Goal: Information Seeking & Learning: Learn about a topic

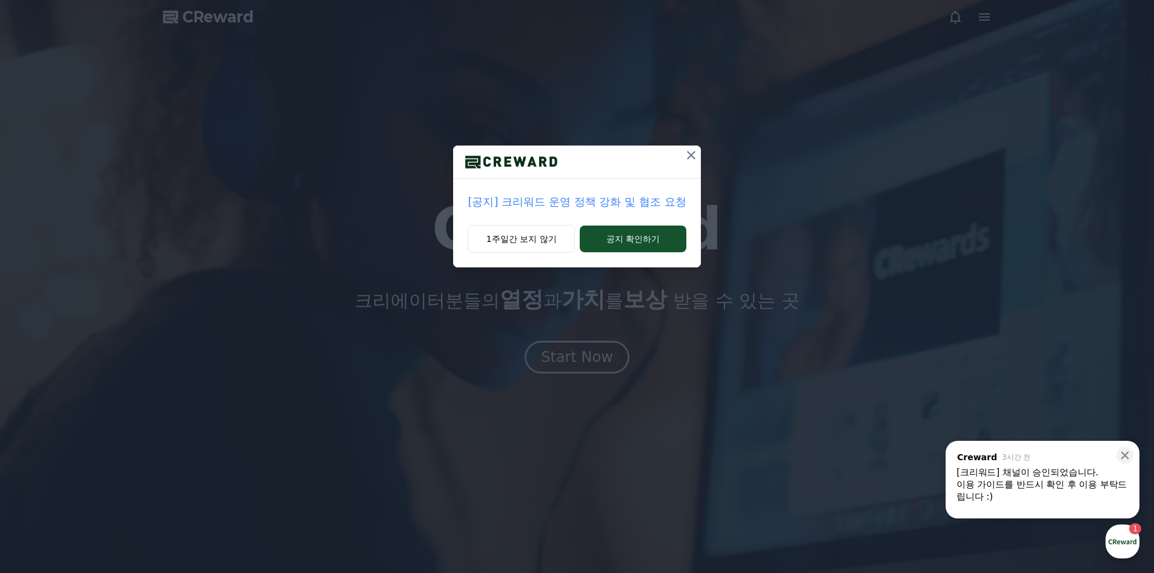
click at [692, 149] on icon at bounding box center [691, 155] width 15 height 15
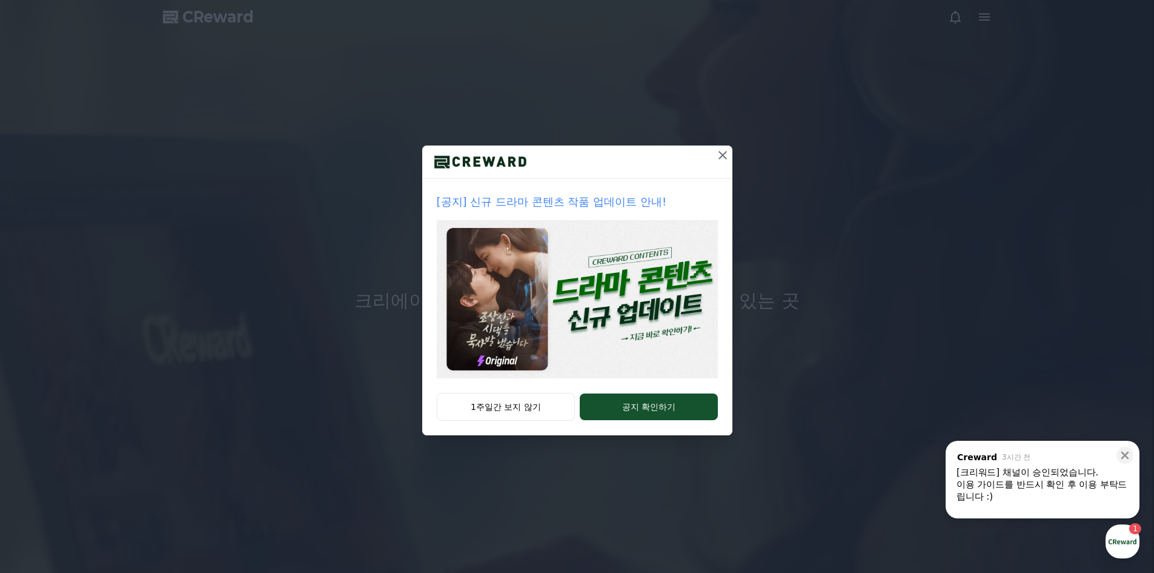
click at [723, 150] on icon at bounding box center [722, 155] width 15 height 15
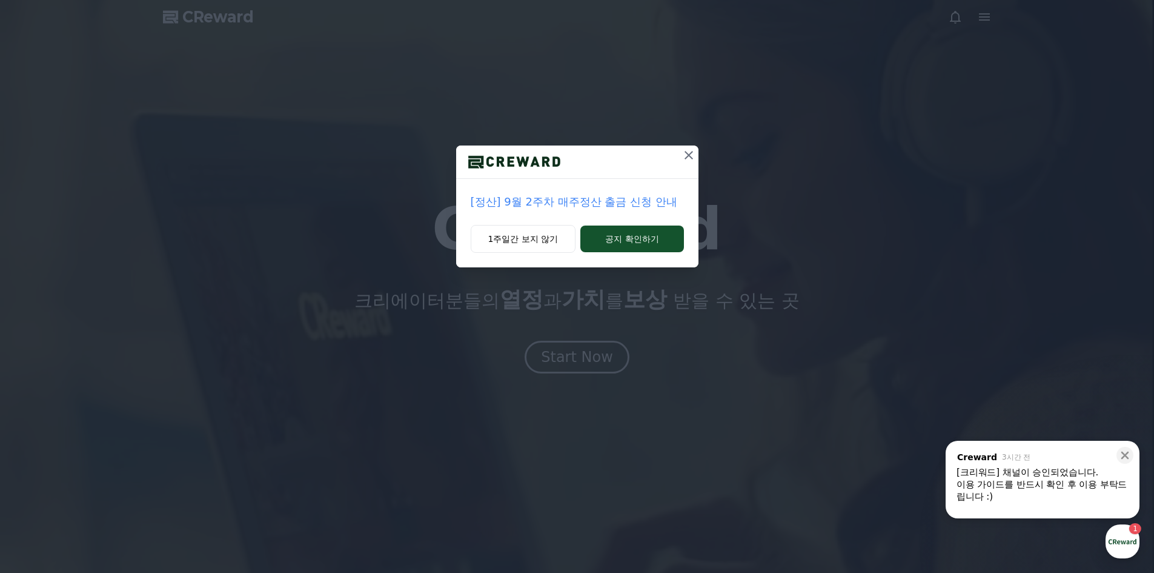
click at [691, 152] on icon at bounding box center [689, 155] width 8 height 8
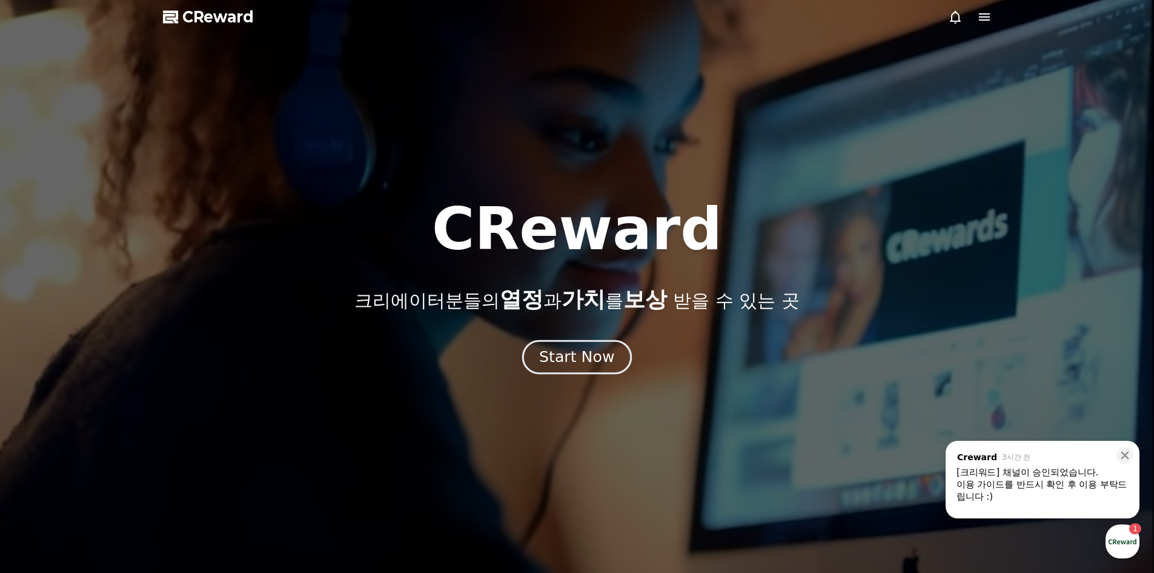
click at [594, 348] on div "Start Now" at bounding box center [576, 357] width 75 height 21
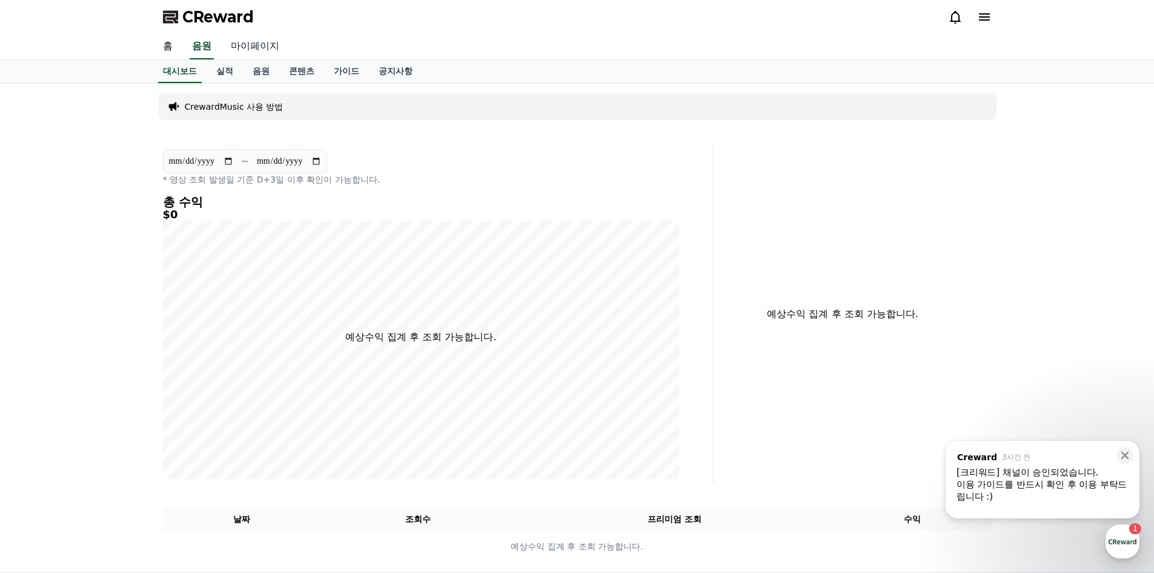
click at [247, 48] on link "마이페이지" at bounding box center [255, 46] width 68 height 25
select select "**********"
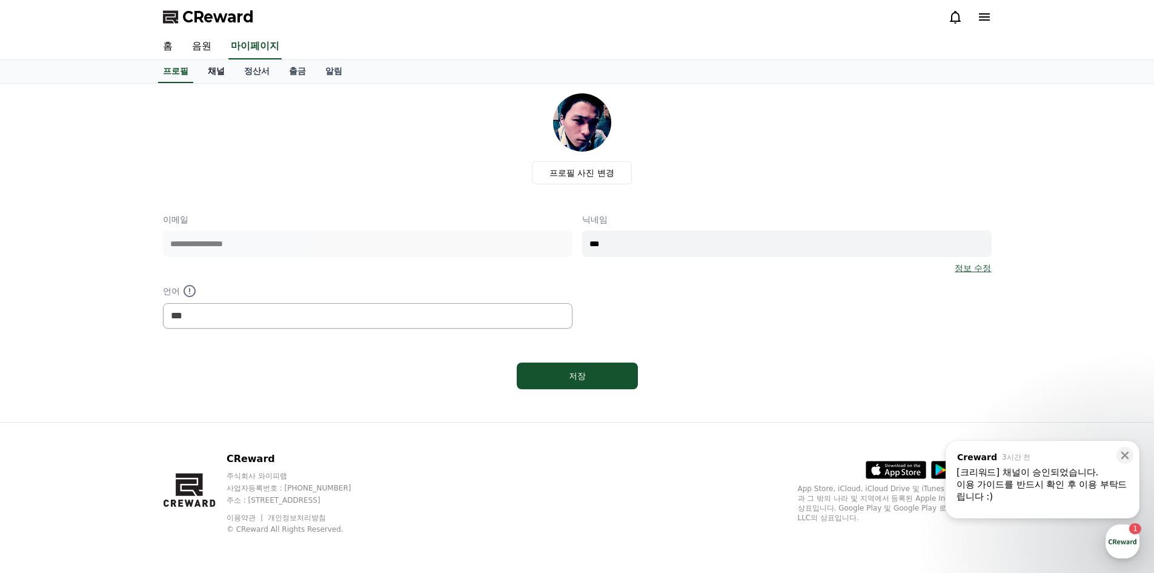
click at [208, 70] on link "채널" at bounding box center [216, 71] width 36 height 23
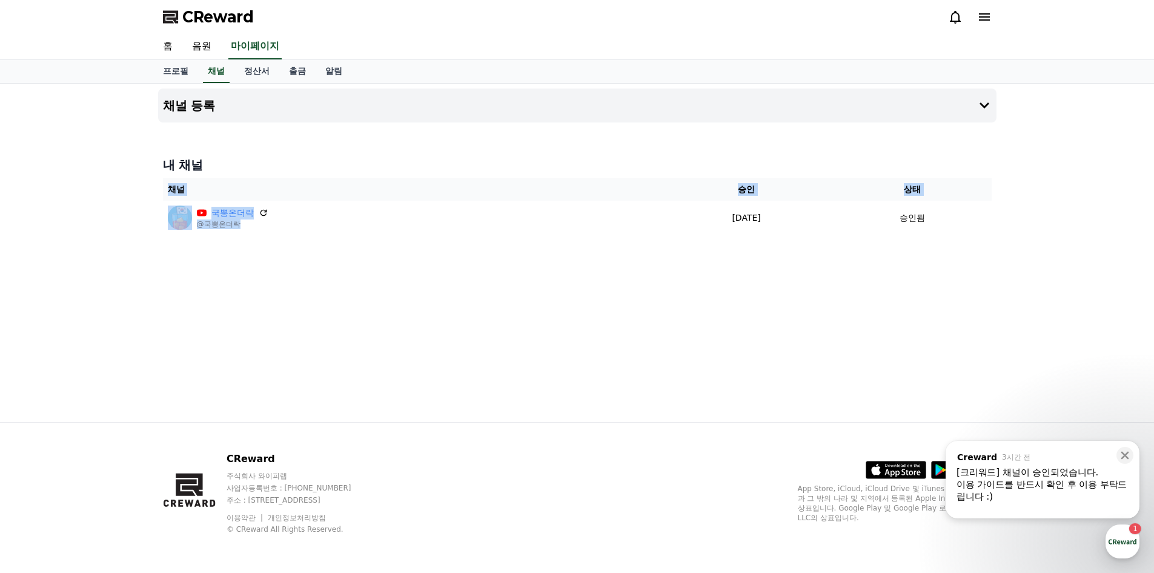
drag, startPoint x: 253, startPoint y: 228, endPoint x: 88, endPoint y: 199, distance: 167.4
click at [88, 199] on div "채널 등록 내 채널 채널 승인 상태 국뽕온더락 @국뽕온더락 2025-09-18 09-18 승인됨" at bounding box center [577, 253] width 1154 height 338
click at [91, 197] on div "채널 등록 내 채널 채널 승인 상태 국뽕온더락 @국뽕온더락 2025-09-18 09-18 승인됨" at bounding box center [577, 253] width 1154 height 338
drag, startPoint x: 398, startPoint y: 241, endPoint x: 980, endPoint y: 268, distance: 582.2
click at [980, 271] on div "채널 등록 내 채널 채널 승인 상태 국뽕온더락 @국뽕온더락 2025-09-18 09-18 승인됨" at bounding box center [577, 253] width 1154 height 338
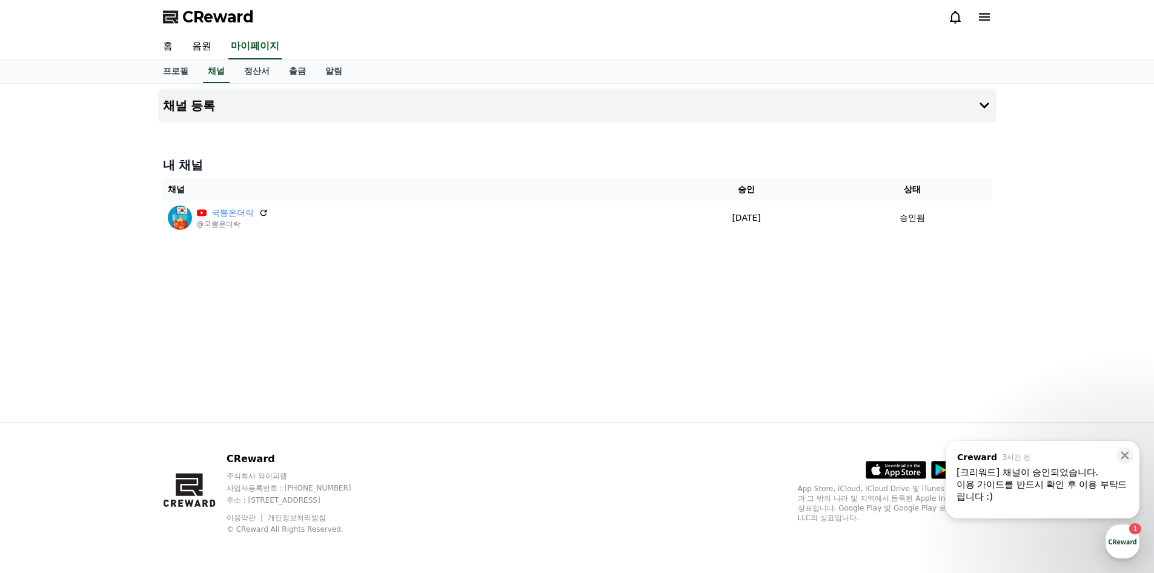
click at [979, 268] on div "채널 등록 내 채널 채널 승인 상태 국뽕온더락 @국뽕온더락 2025-09-18 09-18 승인됨" at bounding box center [577, 253] width 848 height 338
drag, startPoint x: 978, startPoint y: 226, endPoint x: 872, endPoint y: 144, distance: 133.8
click at [890, 86] on div "채널 등록 내 채널 채널 승인 상태 국뽕온더락 @국뽕온더락 2025-09-18 09-18 승인됨" at bounding box center [577, 253] width 848 height 338
click at [853, 148] on div "채널 등록 내 채널 채널 승인 상태 국뽕온더락 @국뽕온더락 2025-09-18 09-18 승인됨" at bounding box center [577, 253] width 848 height 338
click at [191, 42] on link "음원" at bounding box center [201, 46] width 39 height 25
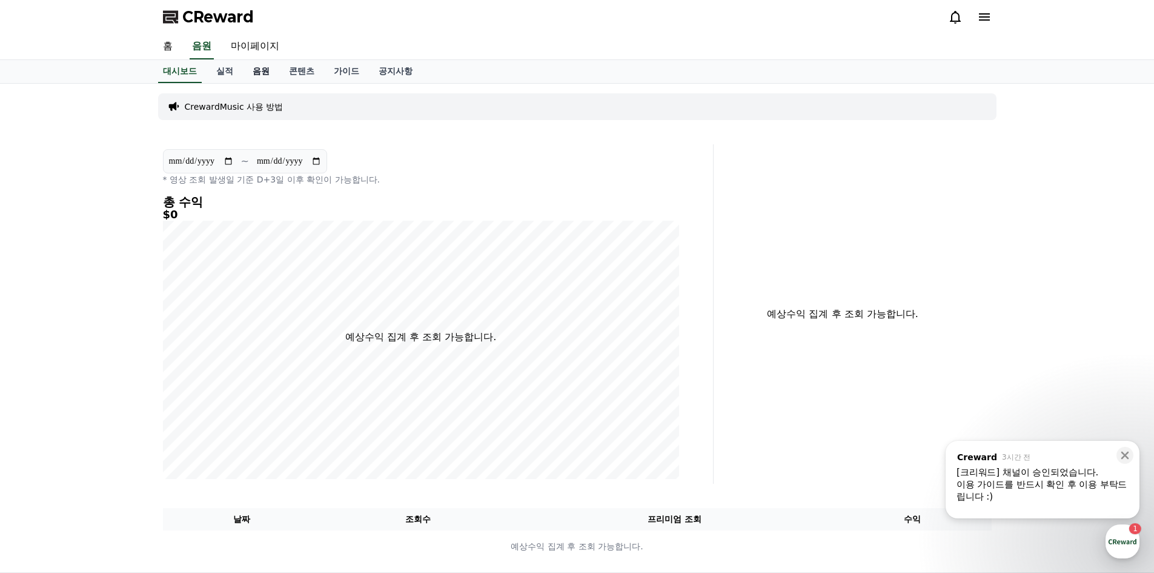
click at [264, 72] on link "음원" at bounding box center [261, 71] width 36 height 23
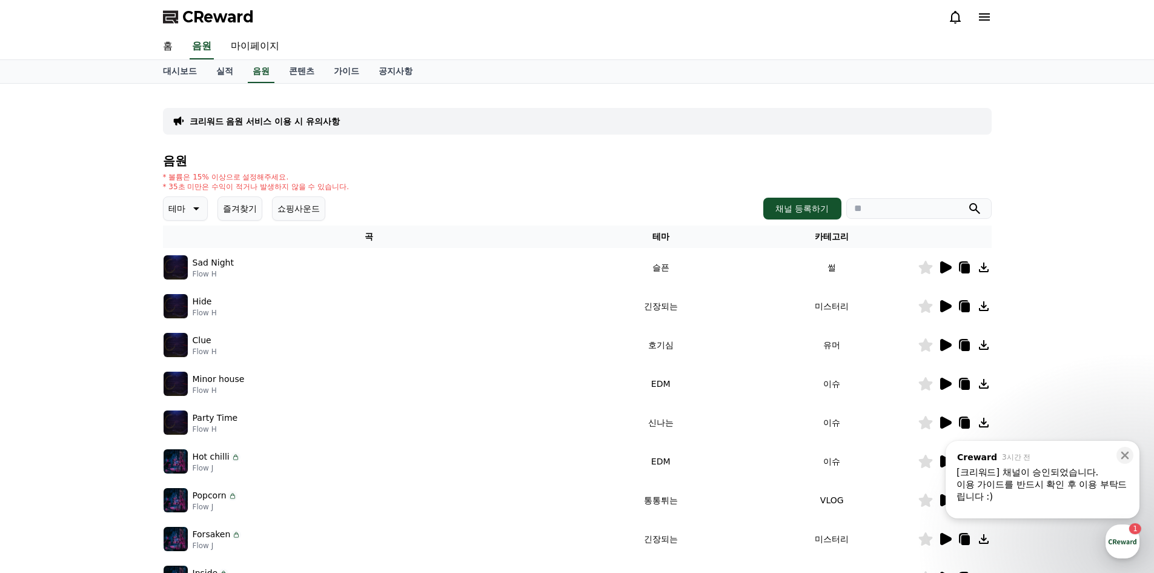
click at [191, 207] on icon at bounding box center [195, 208] width 15 height 15
click at [182, 309] on button "밝은" at bounding box center [178, 306] width 27 height 27
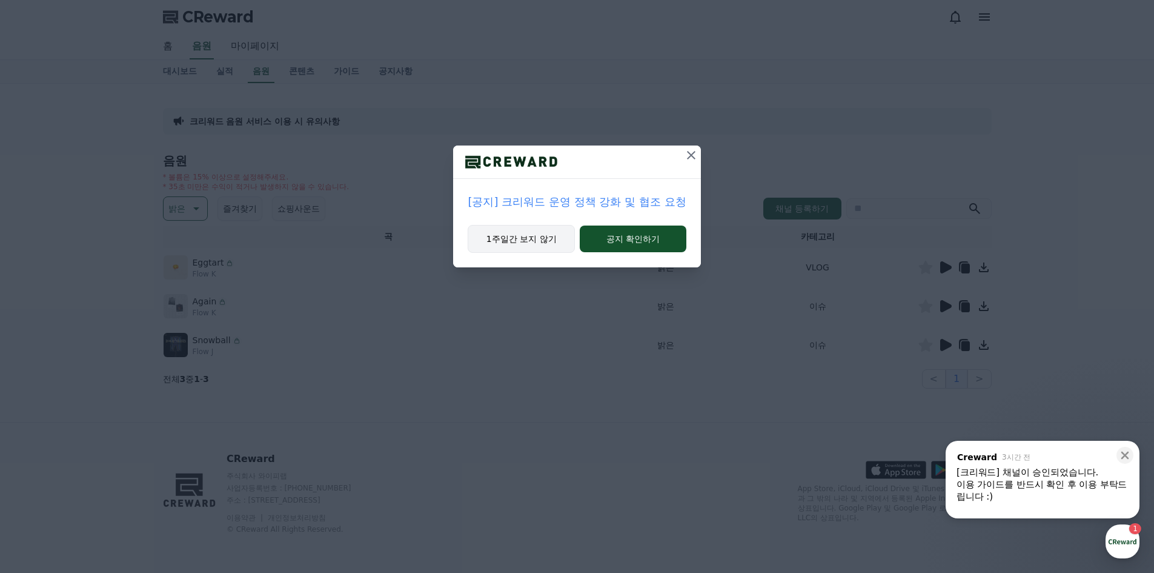
click at [513, 239] on button "1주일간 보지 않기" at bounding box center [521, 239] width 107 height 28
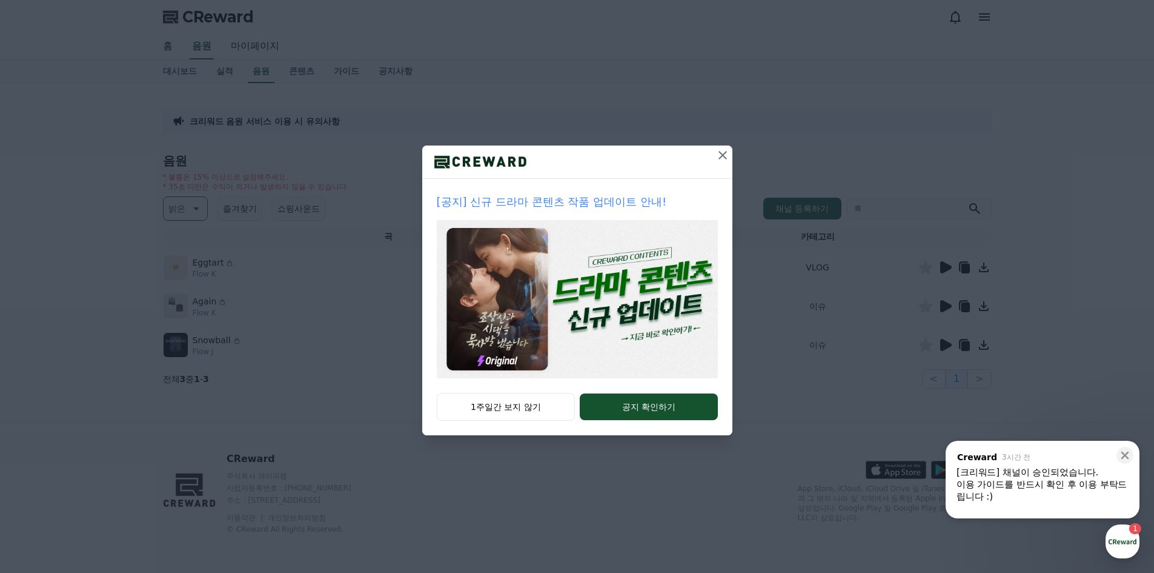
click at [731, 156] on div "[공지] 신규 드라마 콘텐츠 작품 업데이트 안내! 1주일간 보지 않기 공지 확인하기" at bounding box center [577, 227] width 1154 height 454
click at [717, 156] on icon at bounding box center [722, 155] width 15 height 15
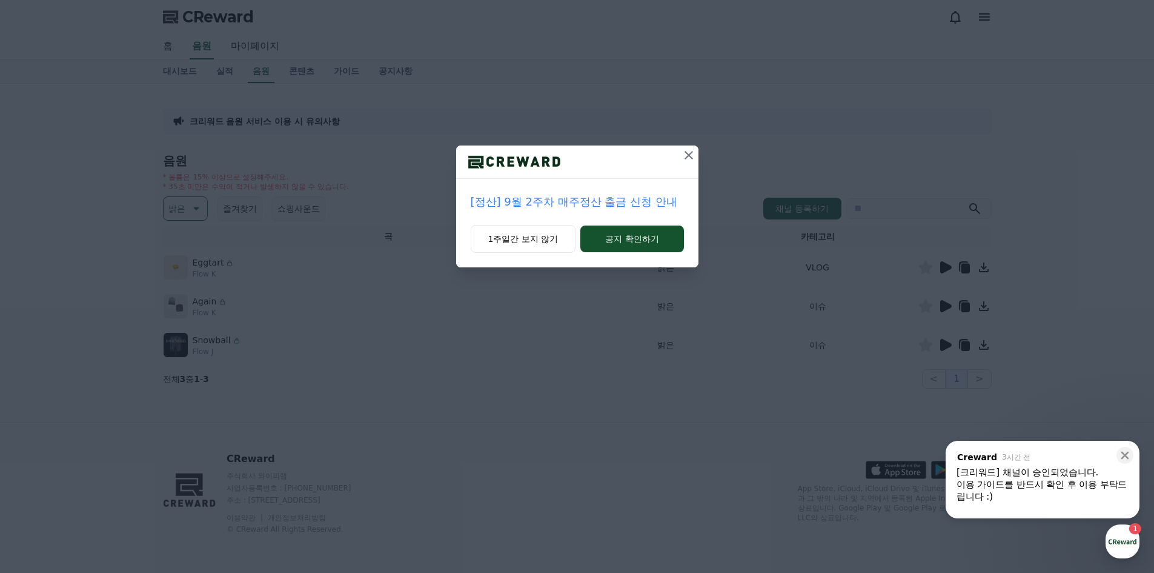
click at [690, 154] on icon at bounding box center [689, 155] width 15 height 15
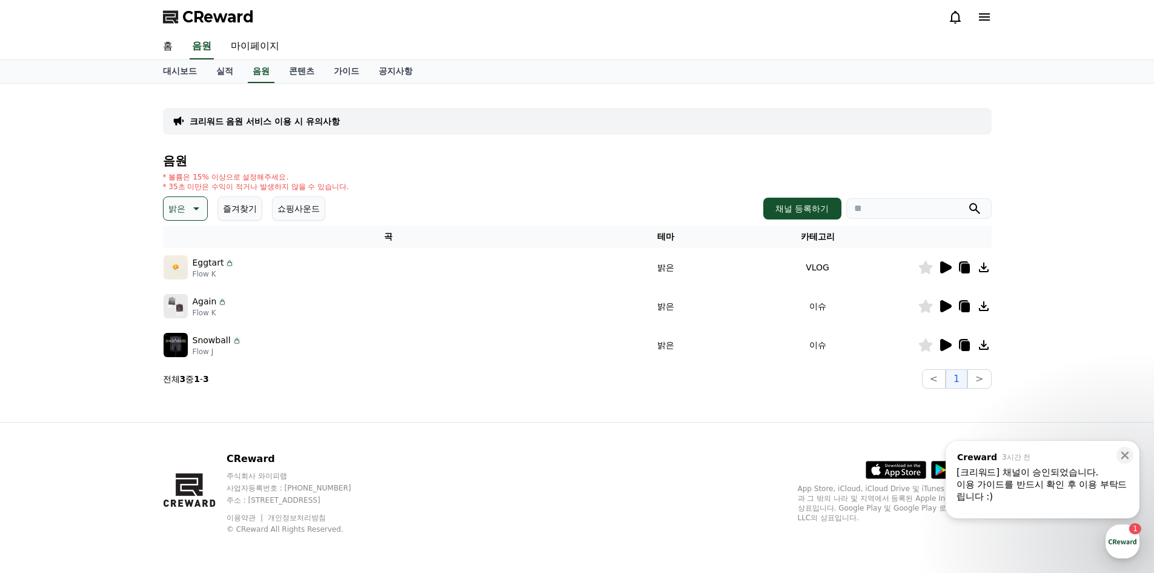
click at [935, 270] on div at bounding box center [954, 267] width 73 height 15
click at [937, 270] on div at bounding box center [954, 267] width 73 height 15
click at [948, 270] on icon at bounding box center [946, 267] width 12 height 12
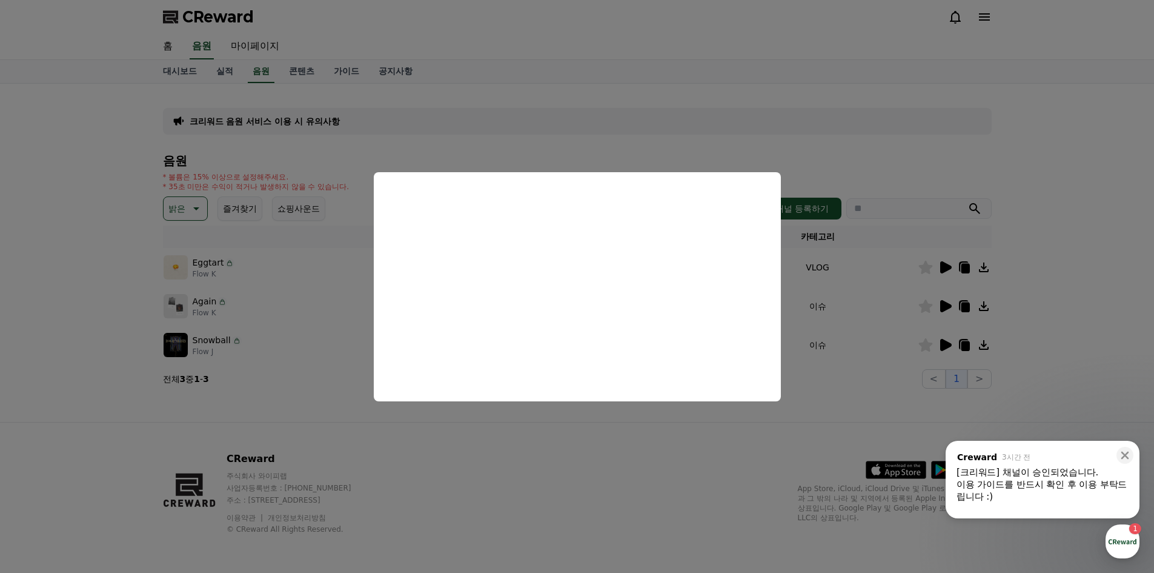
click at [653, 138] on button "close modal" at bounding box center [577, 286] width 1154 height 573
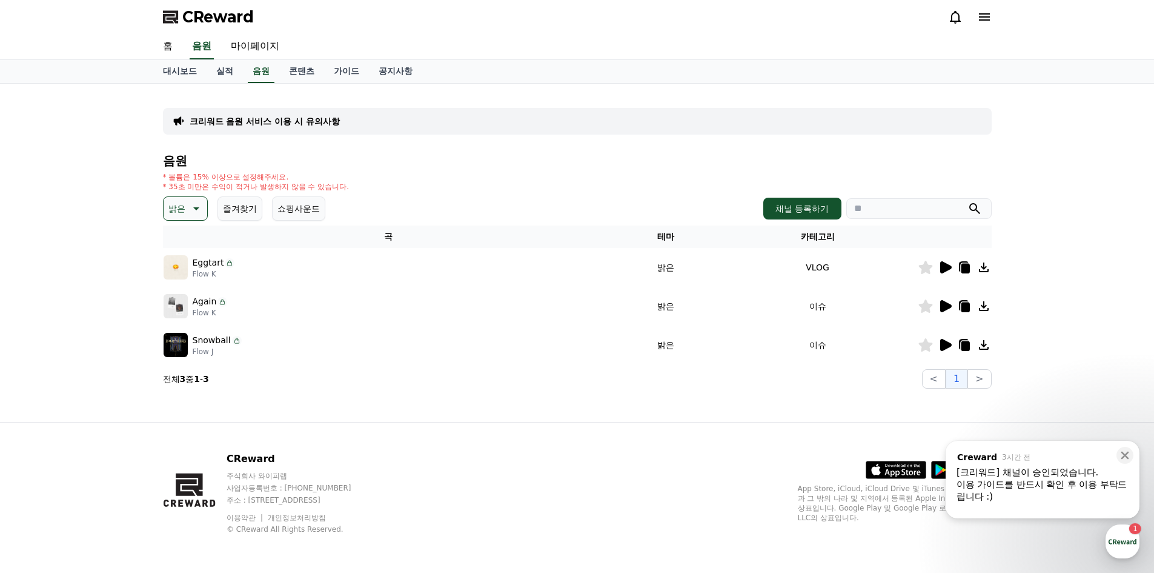
click at [943, 307] on icon at bounding box center [946, 306] width 12 height 12
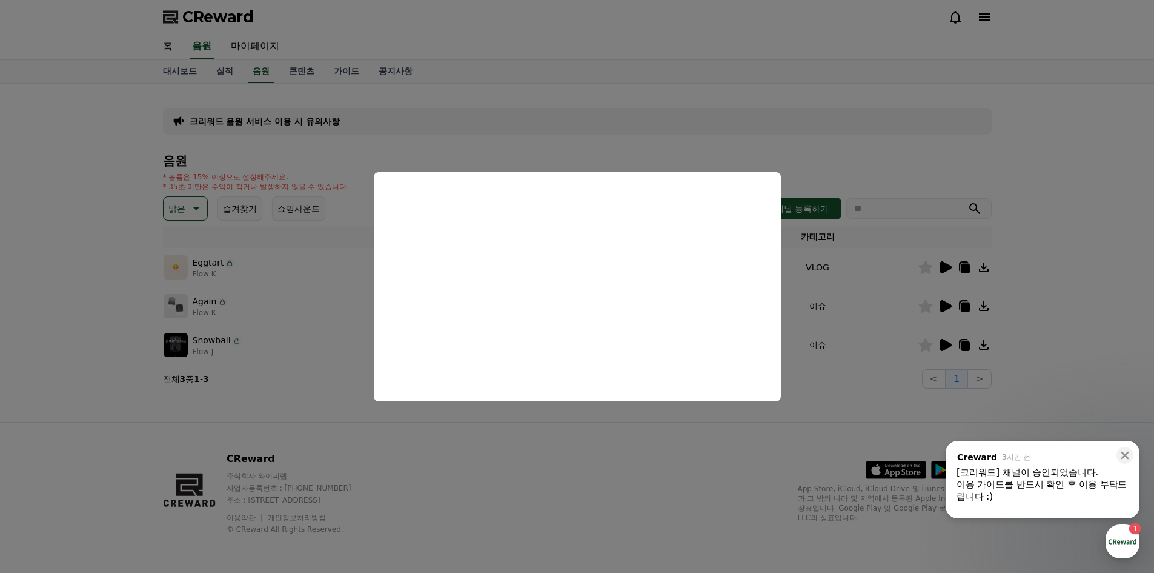
click at [289, 148] on button "close modal" at bounding box center [577, 286] width 1154 height 573
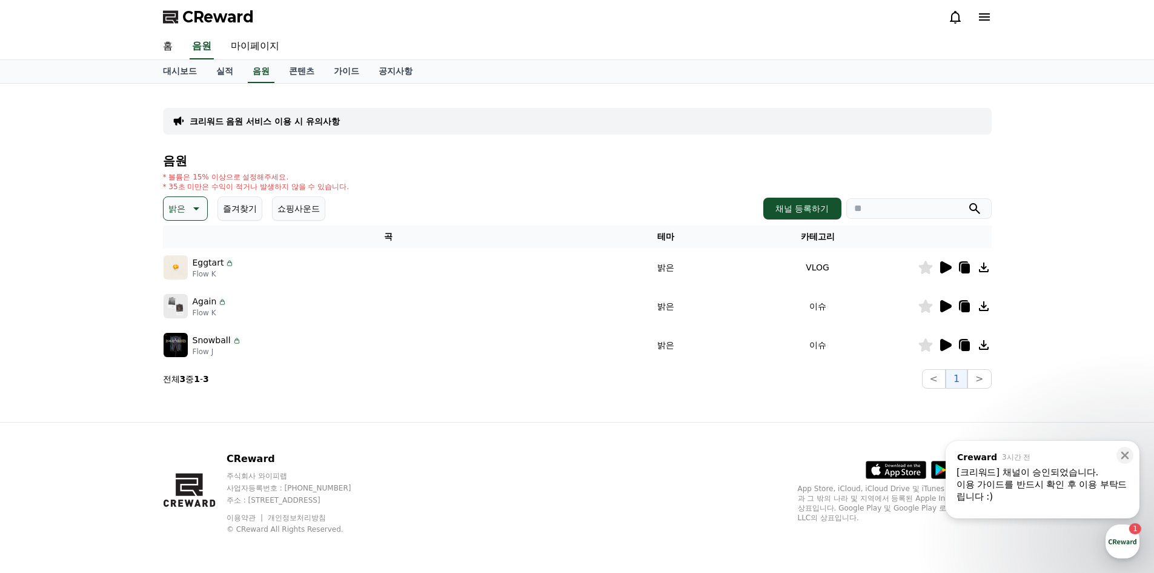
click at [184, 208] on p "밝은" at bounding box center [176, 208] width 17 height 17
click at [199, 242] on button "귀여운" at bounding box center [182, 245] width 35 height 27
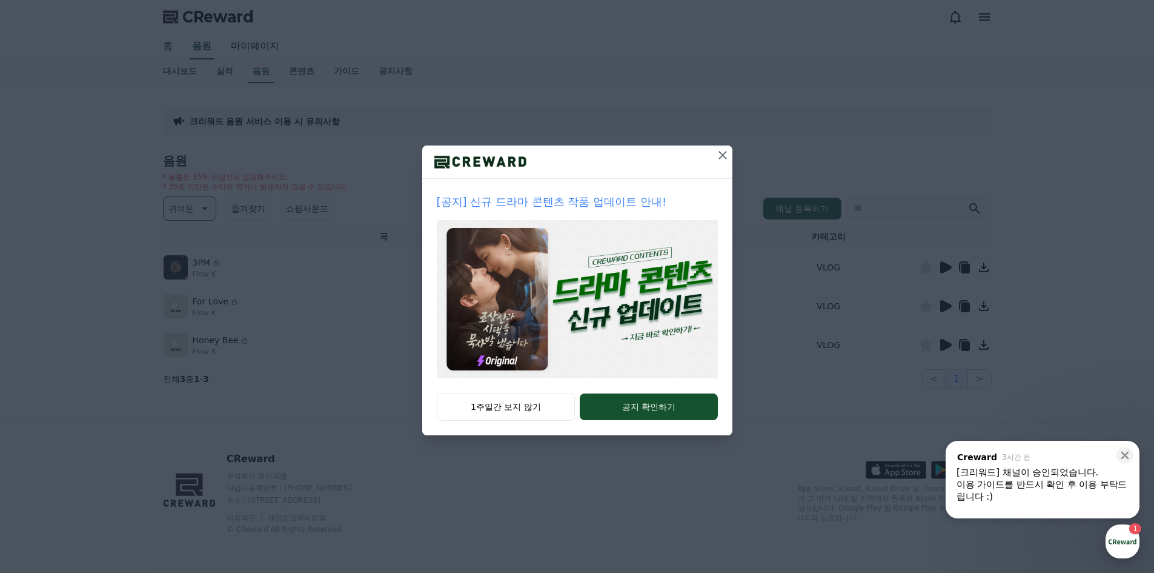
click at [721, 155] on icon at bounding box center [722, 155] width 15 height 15
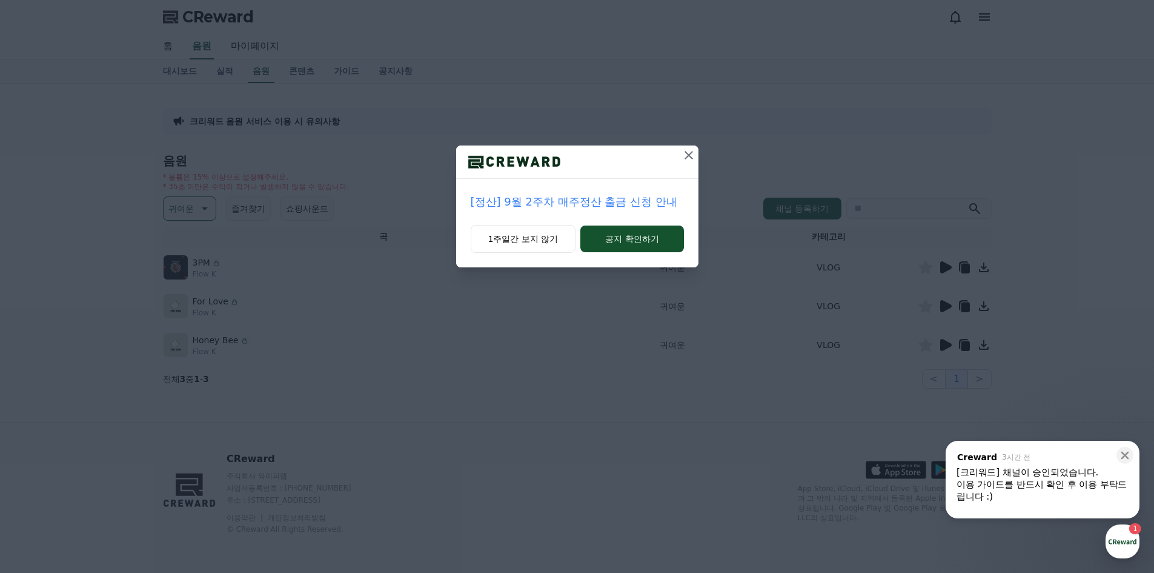
click at [688, 157] on icon at bounding box center [689, 155] width 15 height 15
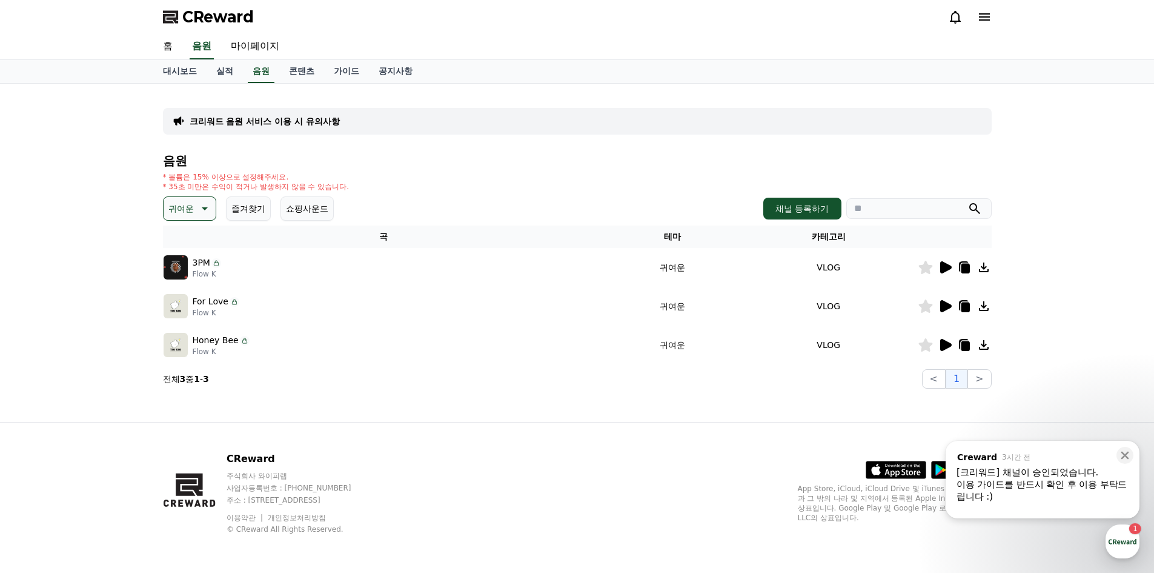
click at [274, 70] on div "대시보드 실적 음원 콘텐츠 가이드 공지사항" at bounding box center [577, 71] width 848 height 23
click at [257, 76] on link "음원" at bounding box center [261, 71] width 27 height 23
click at [270, 71] on link "음원" at bounding box center [261, 71] width 27 height 23
click at [227, 68] on link "실적" at bounding box center [225, 71] width 36 height 23
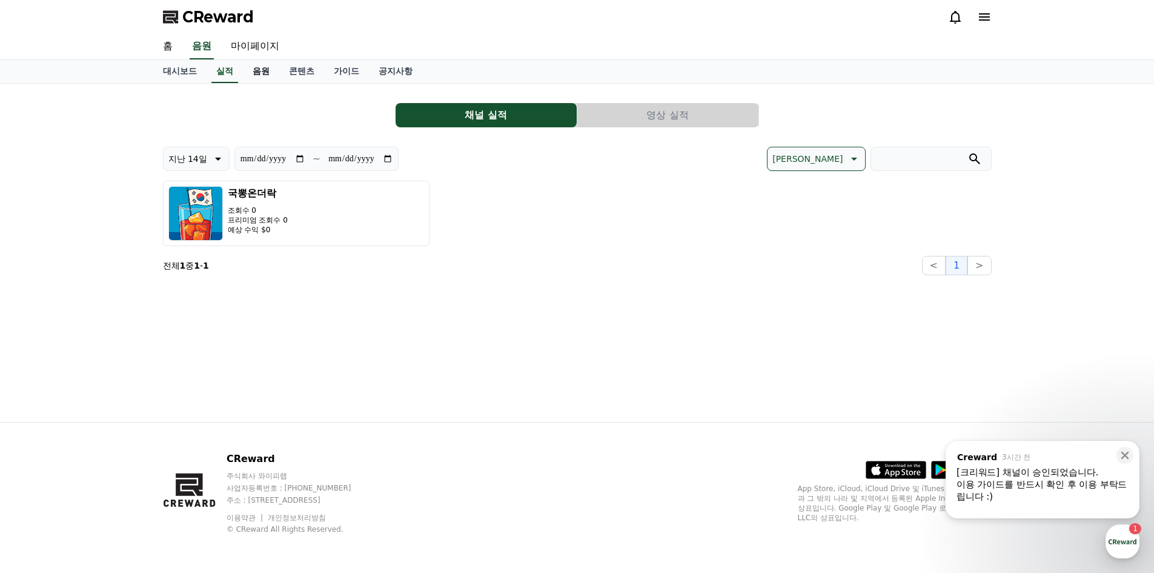
click at [256, 73] on link "음원" at bounding box center [261, 71] width 36 height 23
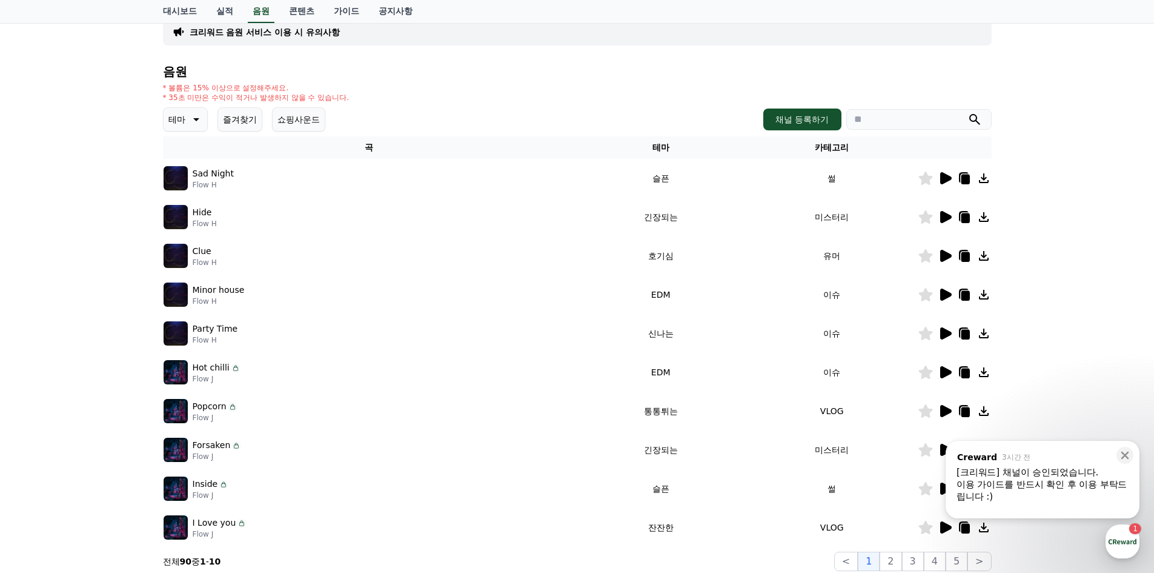
scroll to position [5, 0]
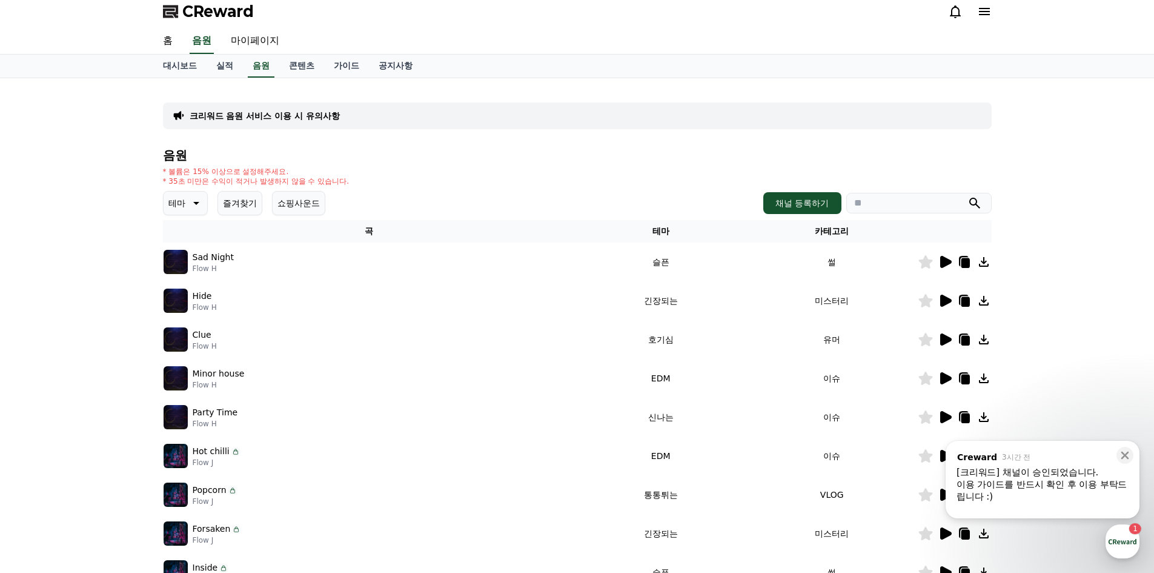
click at [330, 142] on div "크리워드 음원 서비스 이용 시 유의사항 음원 * 볼륨은 15% 이상으로 설정해주세요. * 35초 미만은 수익이 적거나 발생하지 않을 수 있습니…" at bounding box center [577, 371] width 829 height 566
